Goal: Task Accomplishment & Management: Use online tool/utility

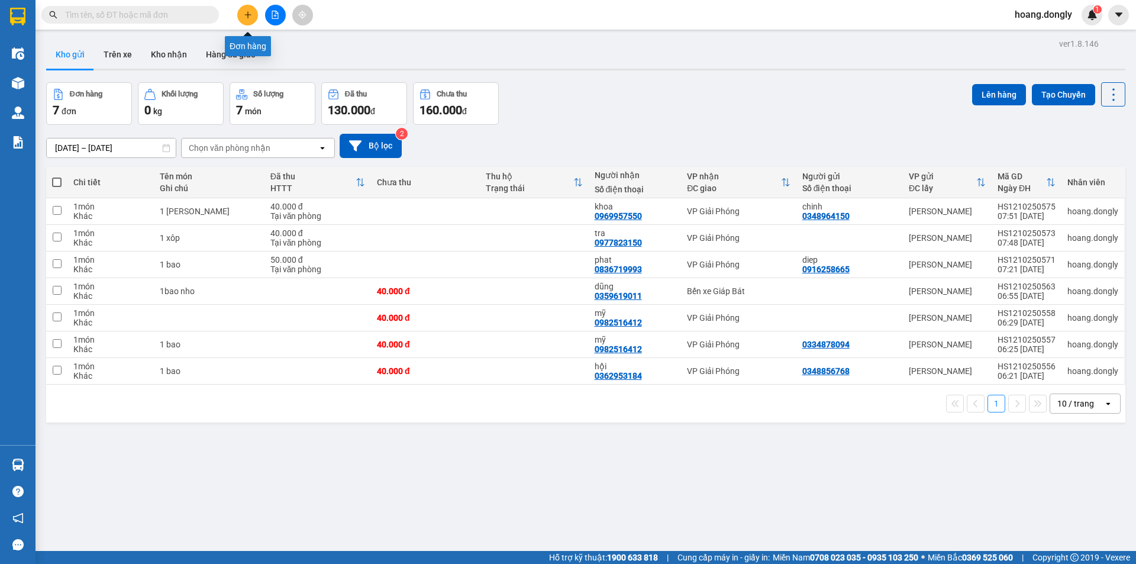
click at [252, 13] on button at bounding box center [247, 15] width 21 height 21
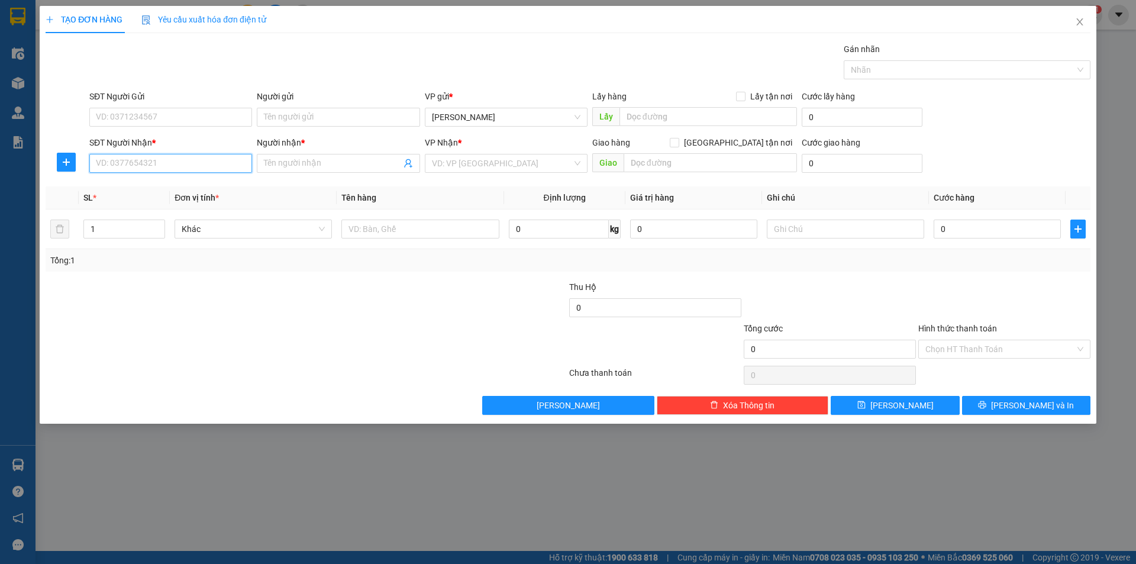
click at [211, 167] on input "SĐT Người Nhận *" at bounding box center [170, 163] width 163 height 19
type input "0397237732"
click at [236, 185] on div "0397237732 - khách" at bounding box center [170, 187] width 149 height 13
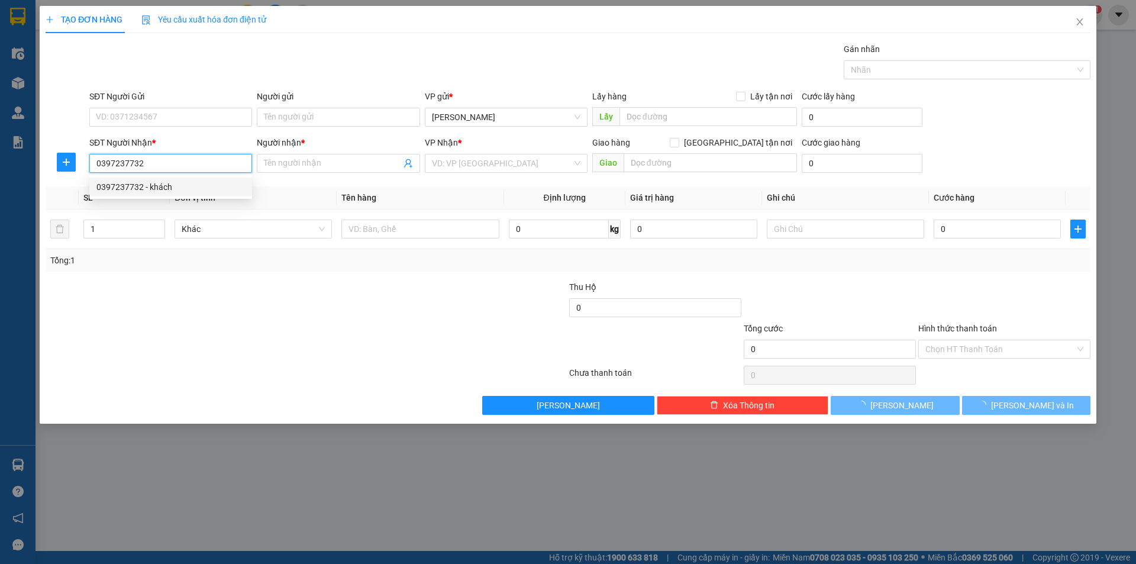
type input "khách"
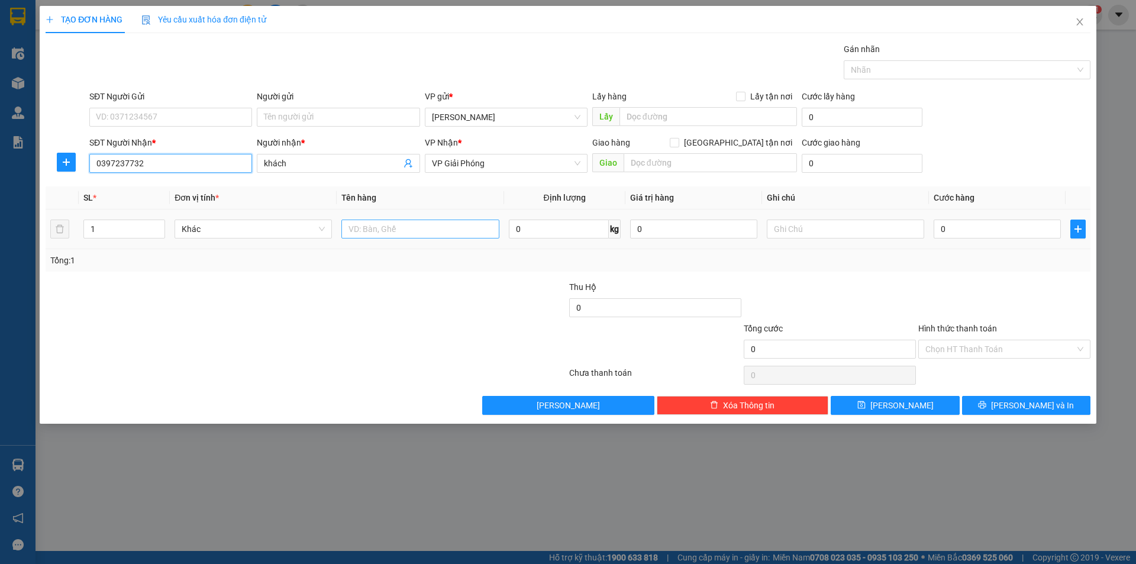
type input "0397237732"
click at [392, 226] on input "text" at bounding box center [420, 229] width 157 height 19
type input "1 xôp"
click at [404, 297] on div at bounding box center [481, 301] width 175 height 41
click at [936, 226] on input "0" at bounding box center [997, 229] width 127 height 19
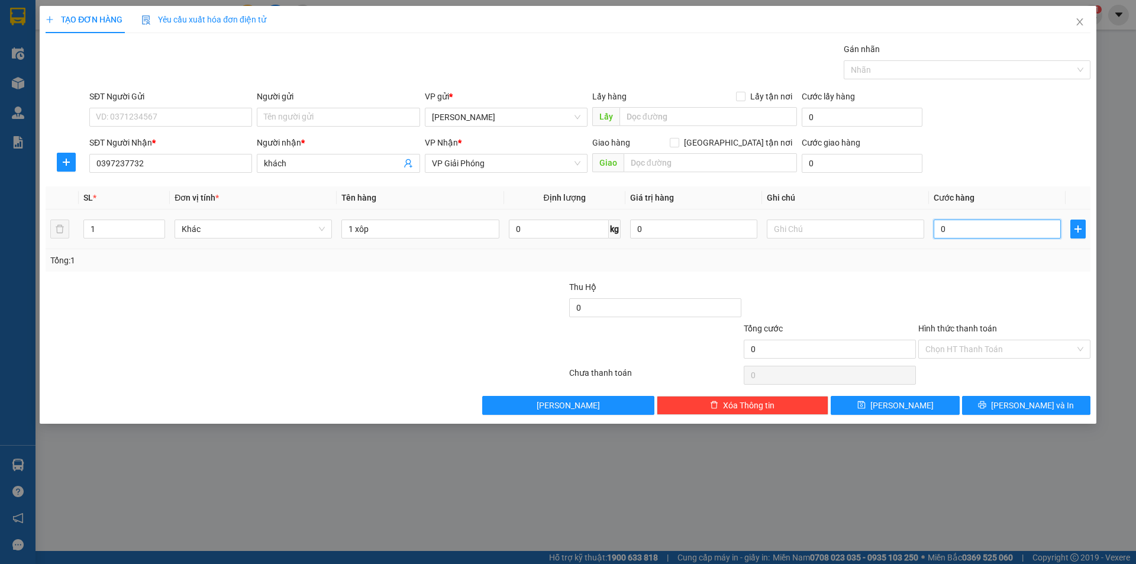
type input "50"
type input "50.000"
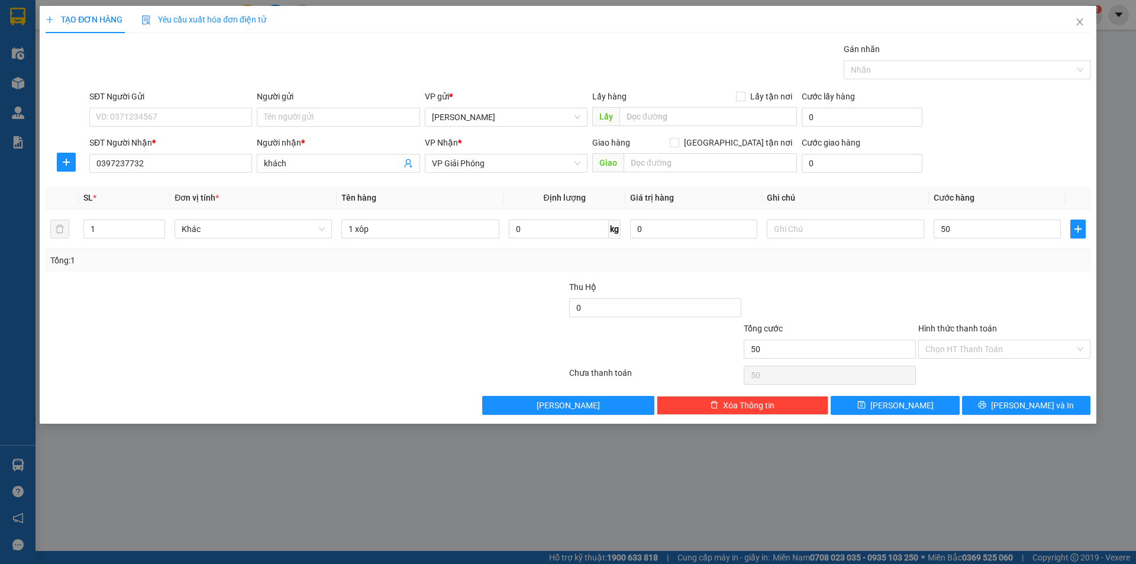
type input "50.000"
click at [954, 263] on div "Tổng: 1" at bounding box center [568, 260] width 1036 height 13
drag, startPoint x: 1055, startPoint y: 401, endPoint x: 1053, endPoint y: 393, distance: 8.1
click at [1055, 400] on button "[PERSON_NAME] và In" at bounding box center [1026, 405] width 128 height 19
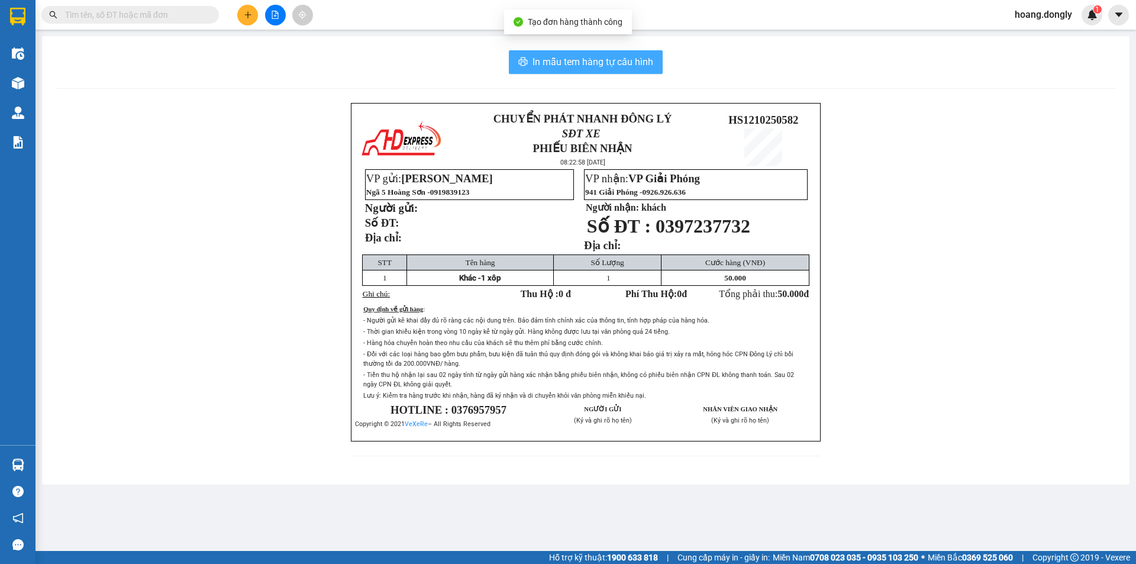
click at [611, 58] on span "In mẫu tem hàng tự cấu hình" at bounding box center [593, 61] width 121 height 15
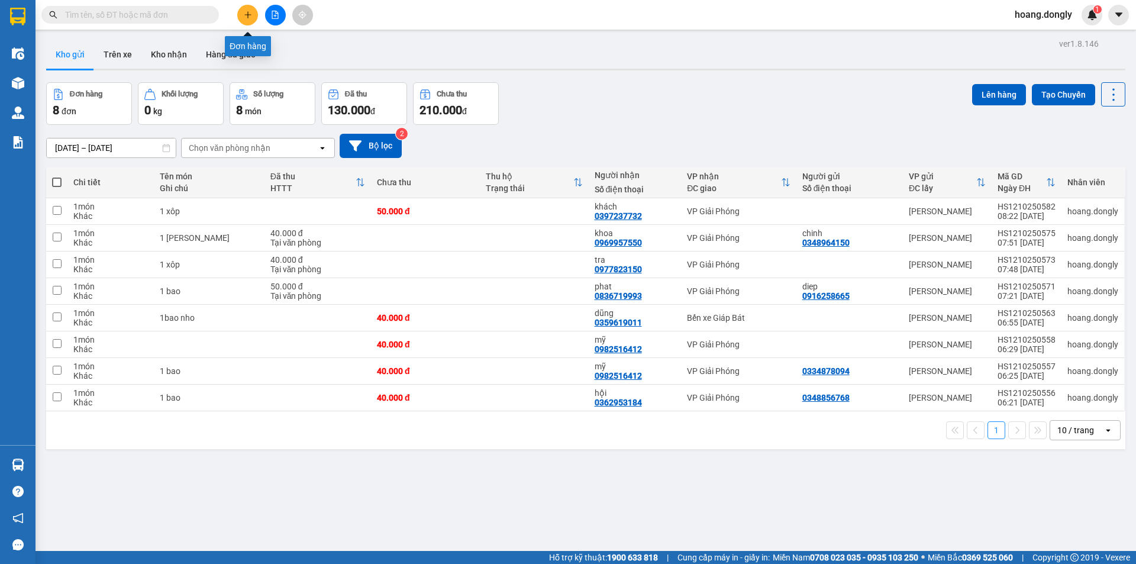
click at [243, 21] on button at bounding box center [247, 15] width 21 height 21
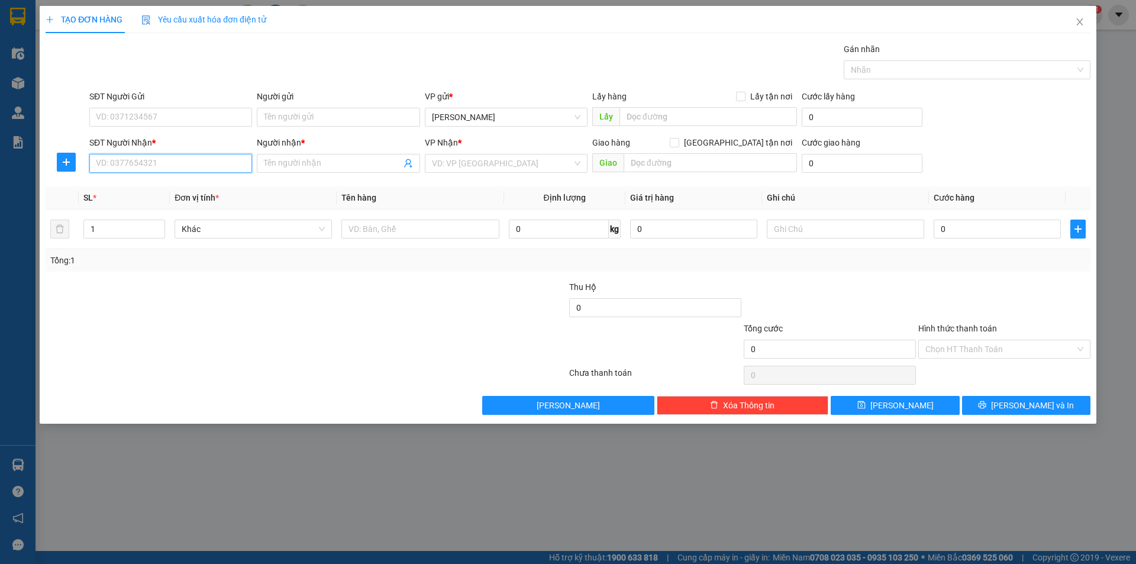
click at [217, 165] on input "SĐT Người Nhận *" at bounding box center [170, 163] width 163 height 19
type input "0986507"
